Goal: Task Accomplishment & Management: Use online tool/utility

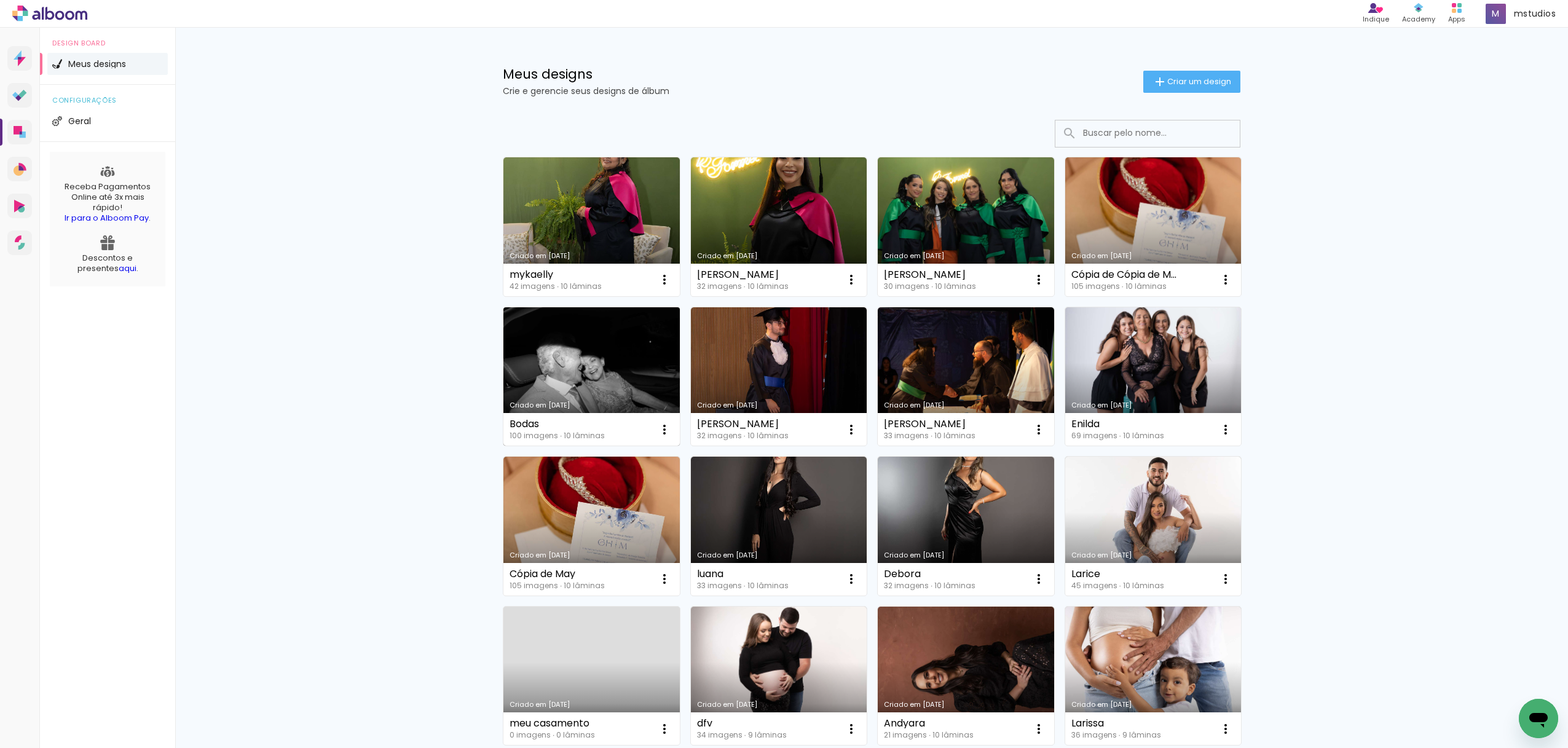
click at [613, 392] on link "Criado em [DATE]" at bounding box center [592, 376] width 177 height 139
